Goal: Find specific page/section: Find specific page/section

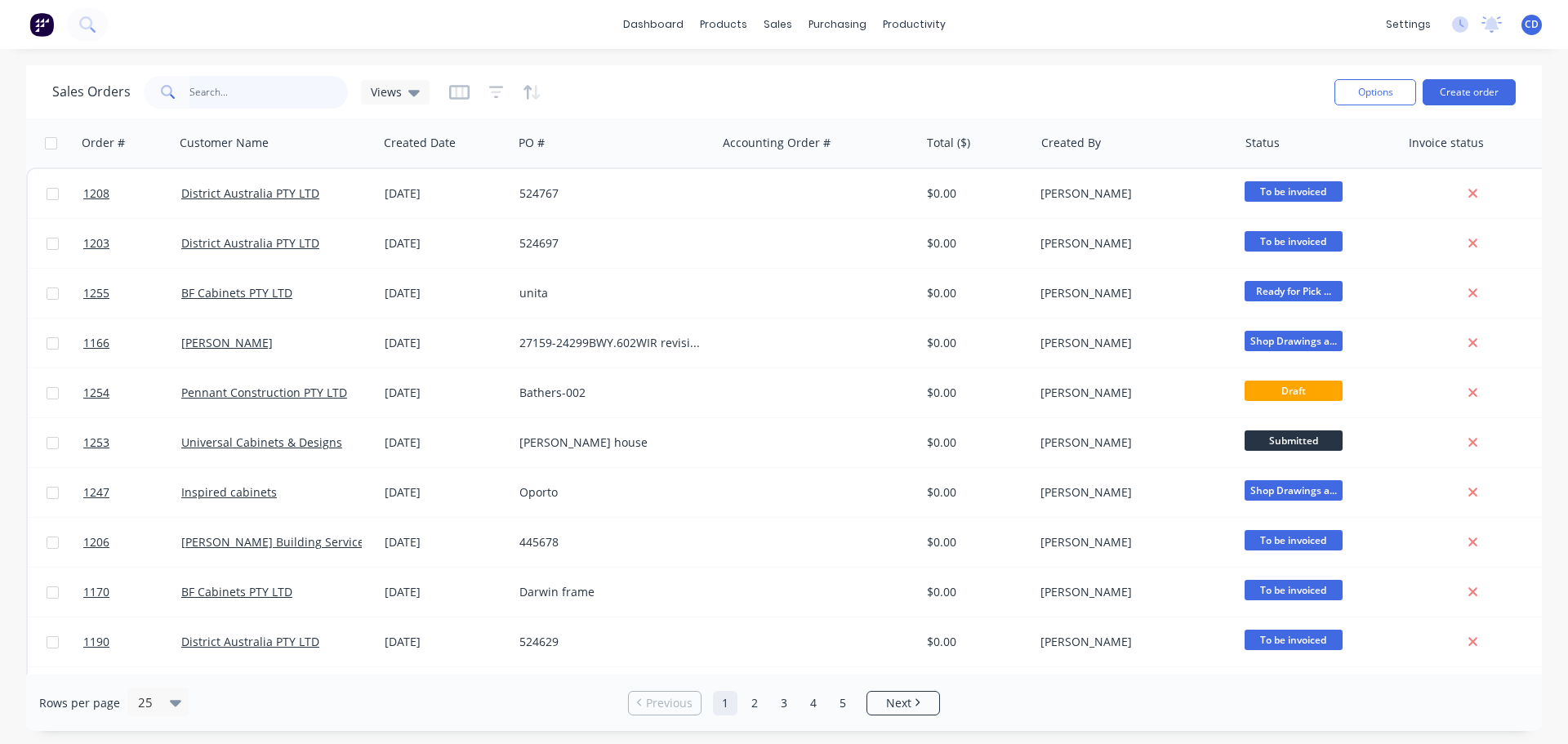
click at [240, 95] on input "text" at bounding box center [268, 92] width 159 height 33
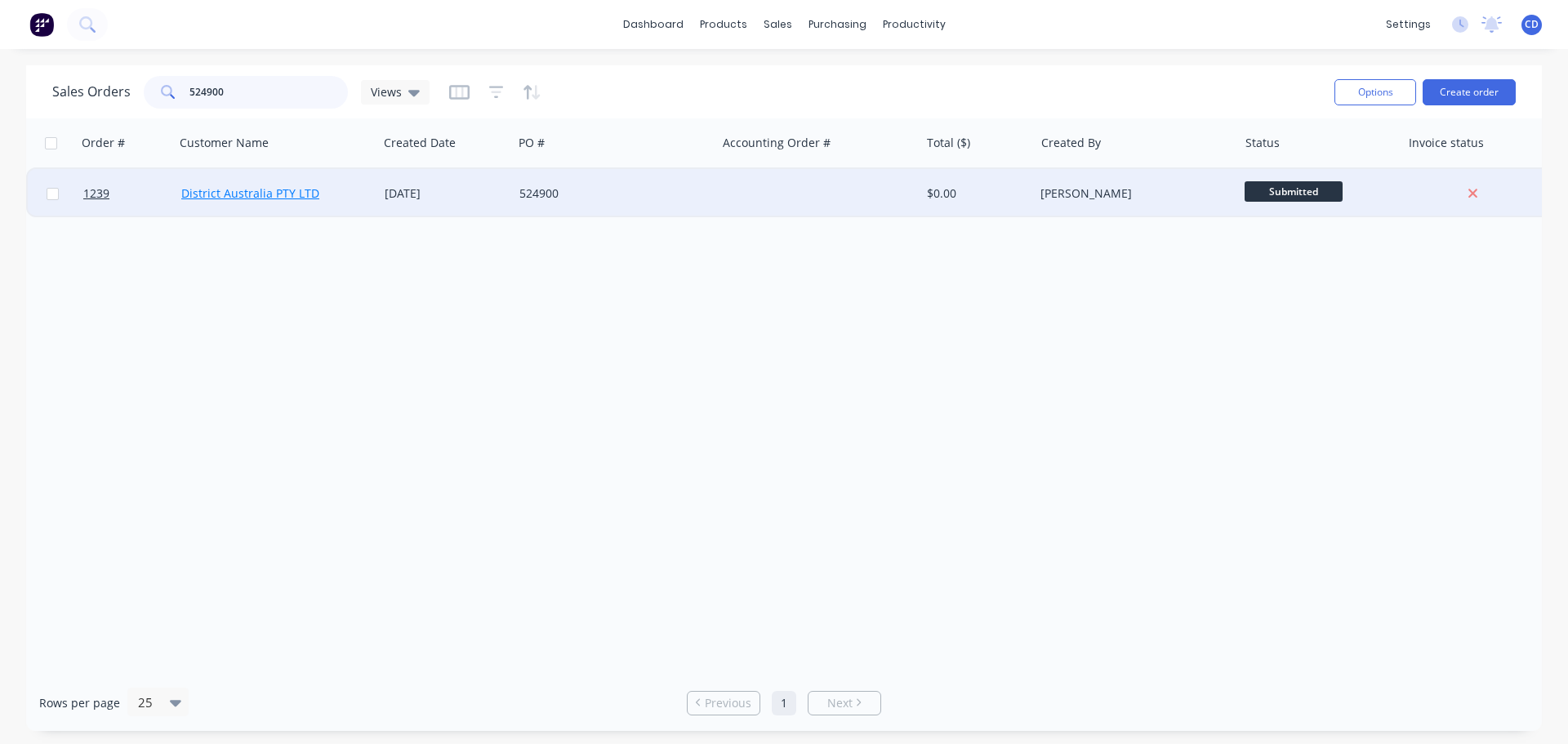
type input "524900"
click at [283, 193] on link "District Australia PTY LTD" at bounding box center [250, 193] width 138 height 15
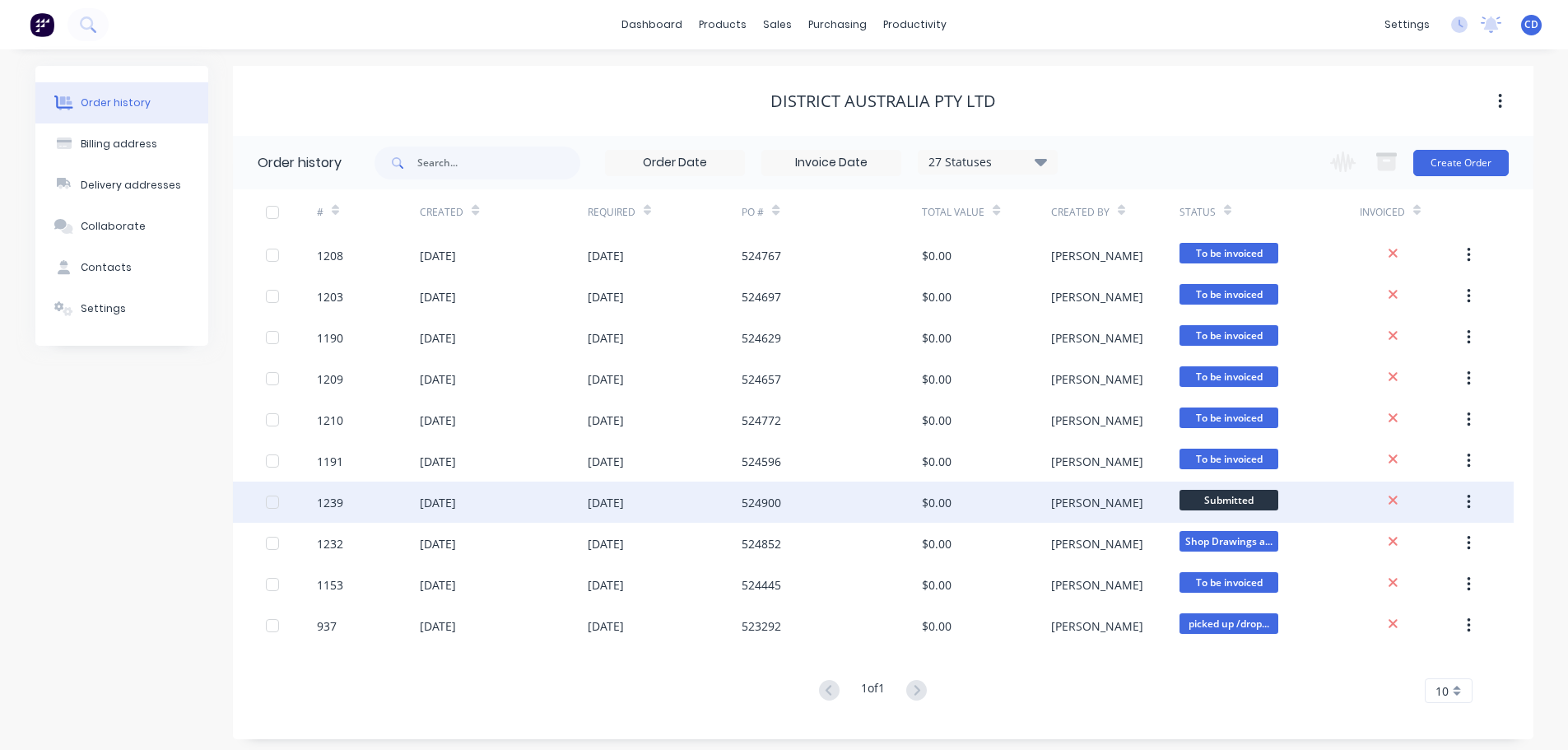
click at [603, 507] on div "[DATE]" at bounding box center [606, 502] width 36 height 17
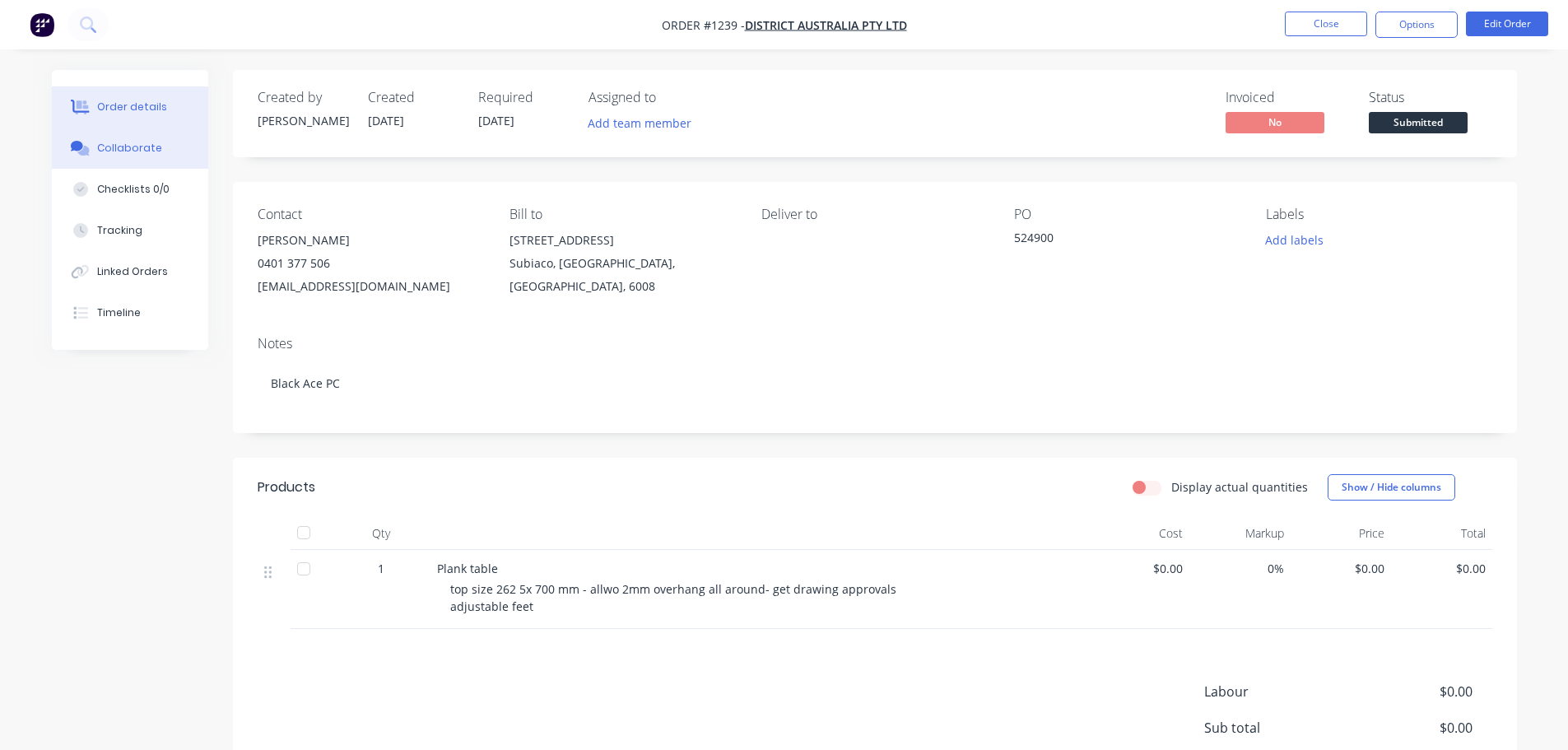
click at [141, 151] on div "Collaborate" at bounding box center [129, 148] width 65 height 15
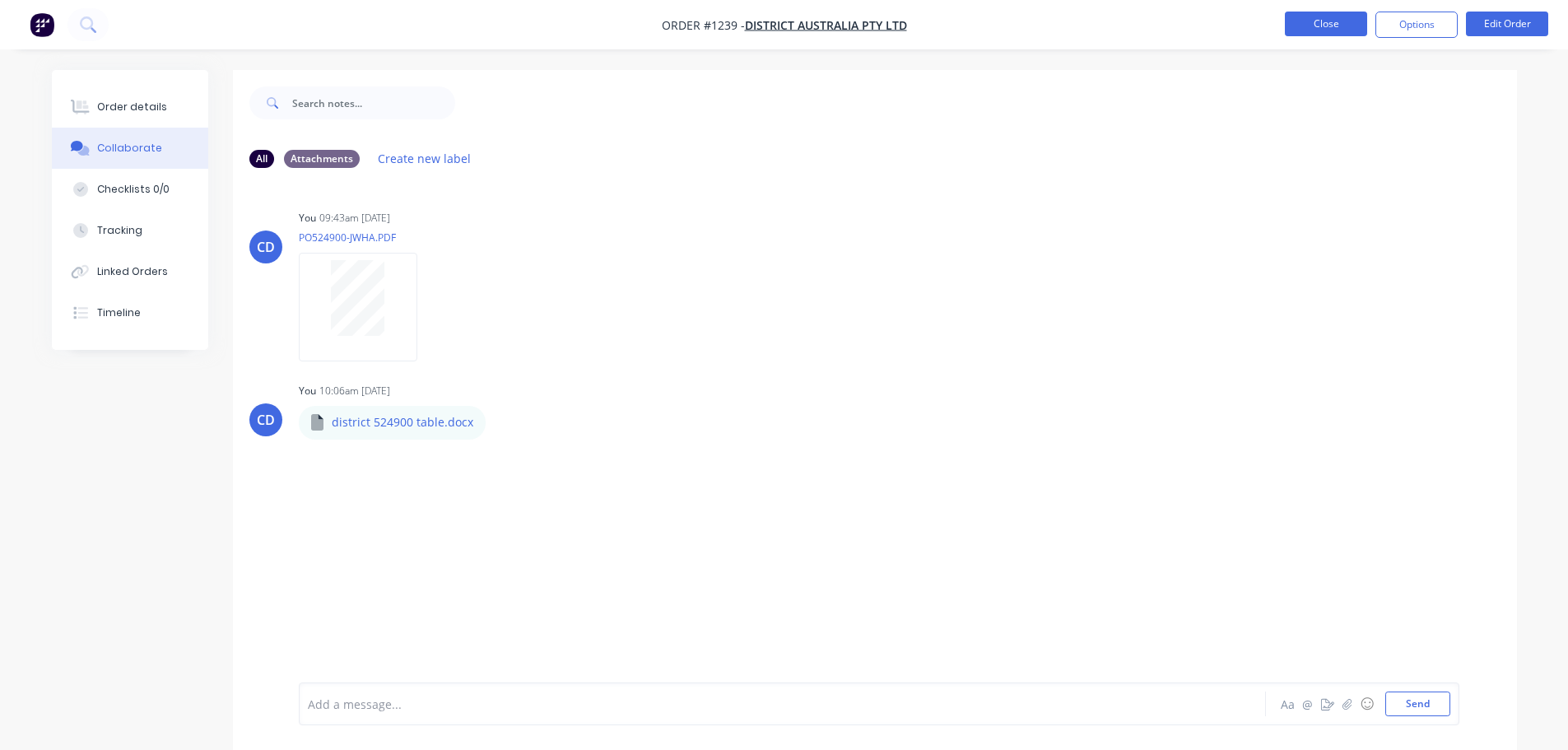
click at [1335, 23] on button "Close" at bounding box center [1326, 24] width 83 height 25
